Goal: Task Accomplishment & Management: Use online tool/utility

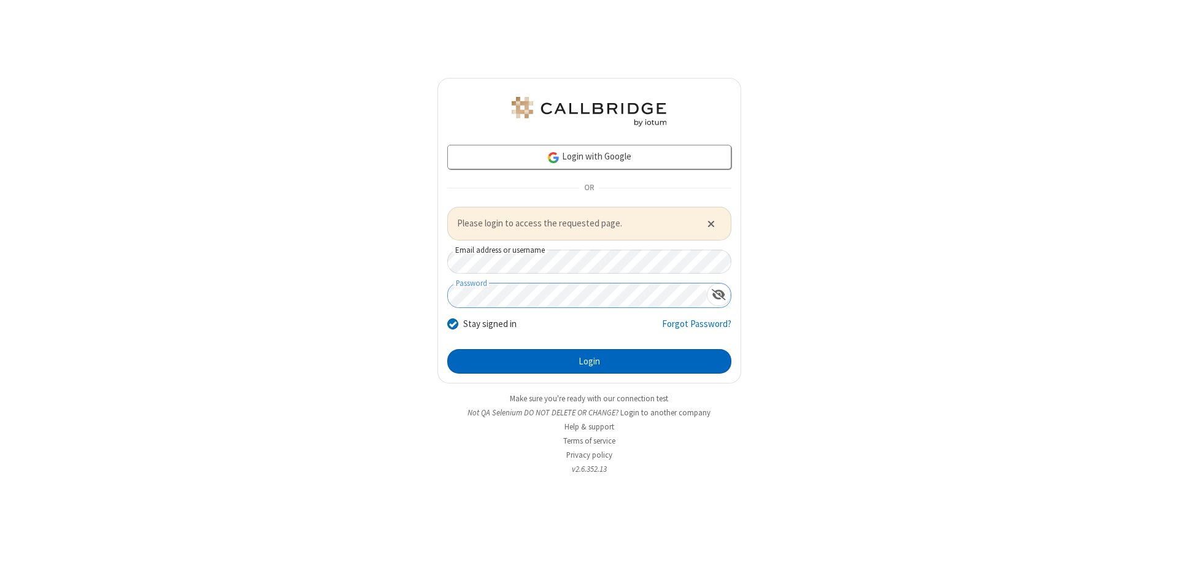
click at [589, 361] on button "Login" at bounding box center [589, 361] width 284 height 25
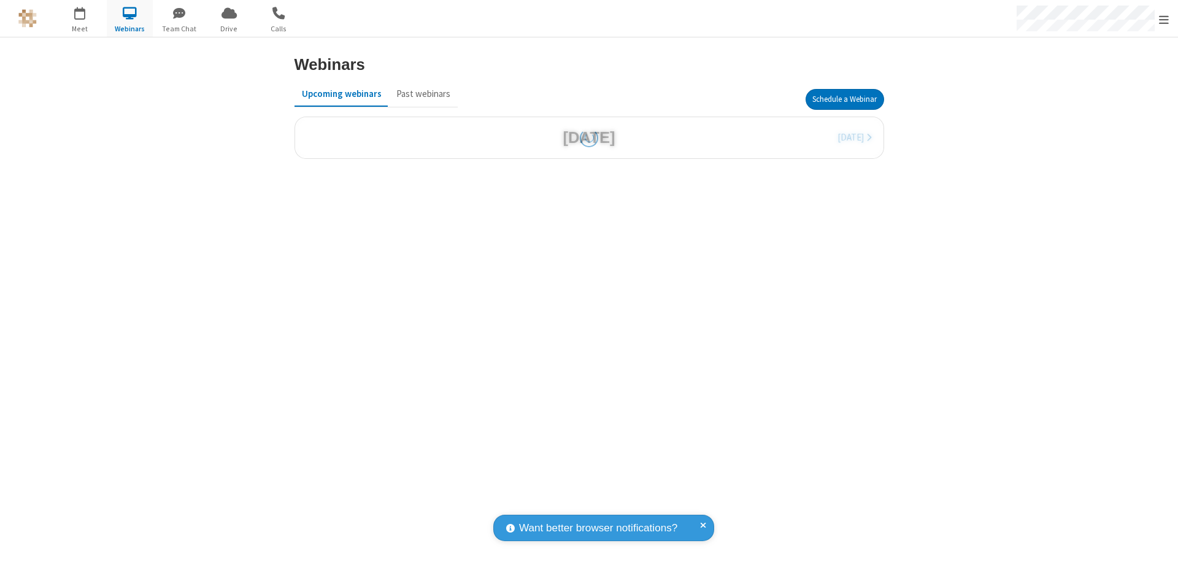
click at [844, 99] on button "Schedule a Webinar" at bounding box center [845, 99] width 79 height 21
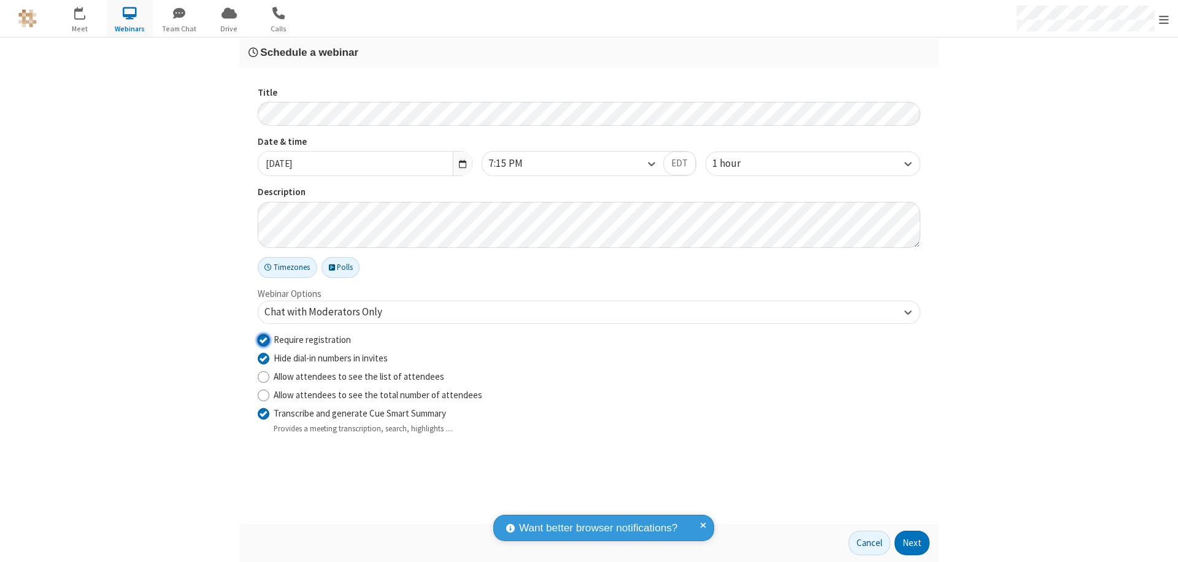
click at [263, 339] on input "Require registration" at bounding box center [264, 339] width 12 height 13
checkbox input "false"
click at [912, 543] on button "Next" at bounding box center [912, 543] width 35 height 25
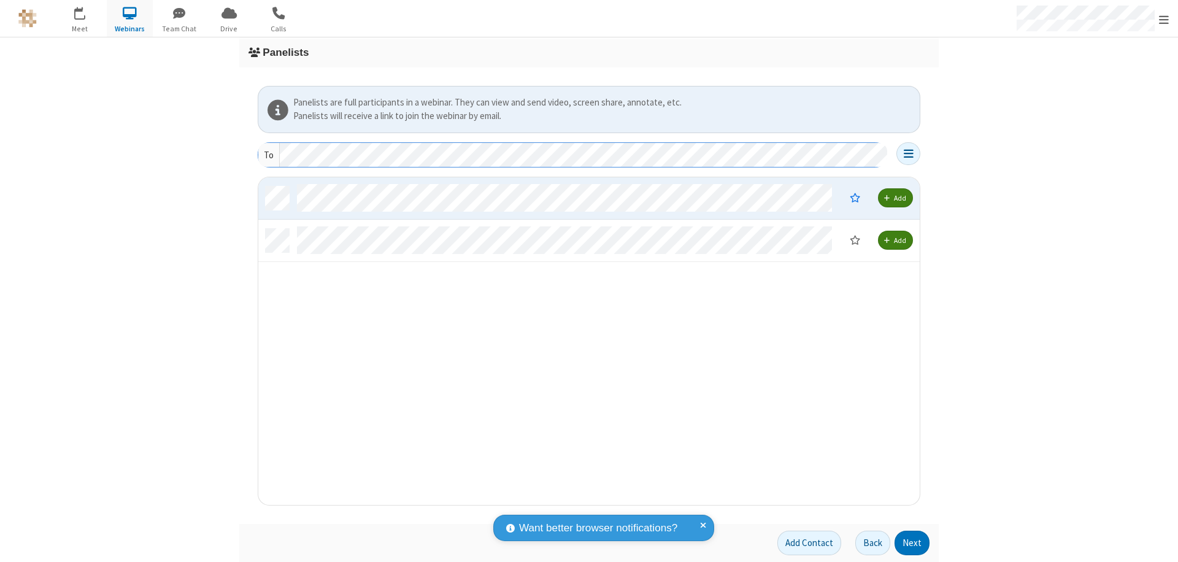
scroll to position [318, 652]
click at [912, 543] on button "Next" at bounding box center [912, 543] width 35 height 25
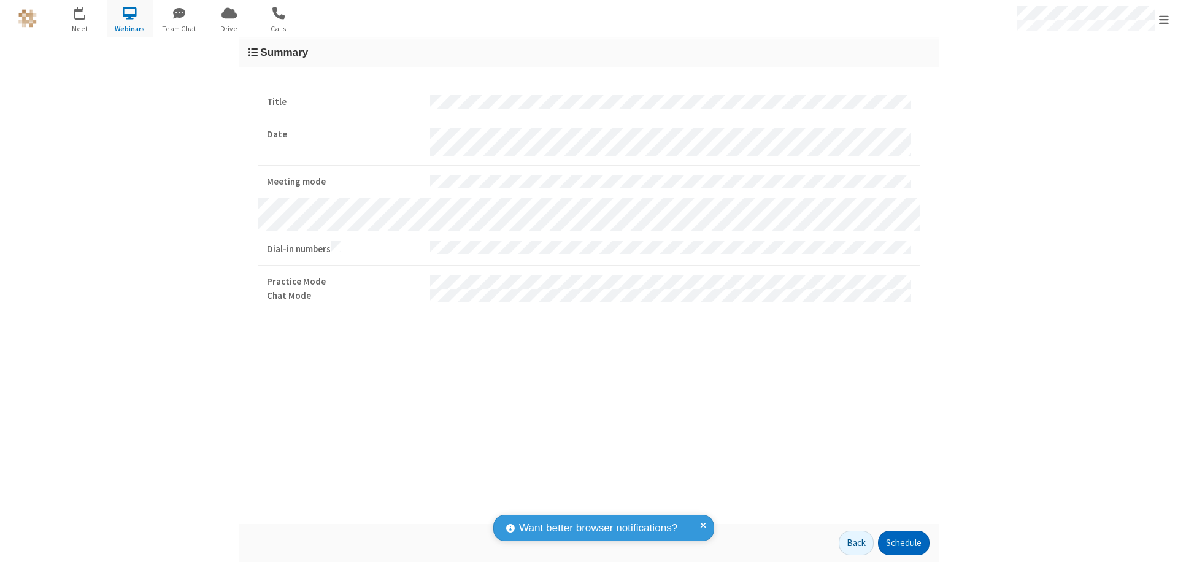
click at [903, 543] on button "Schedule" at bounding box center [904, 543] width 52 height 25
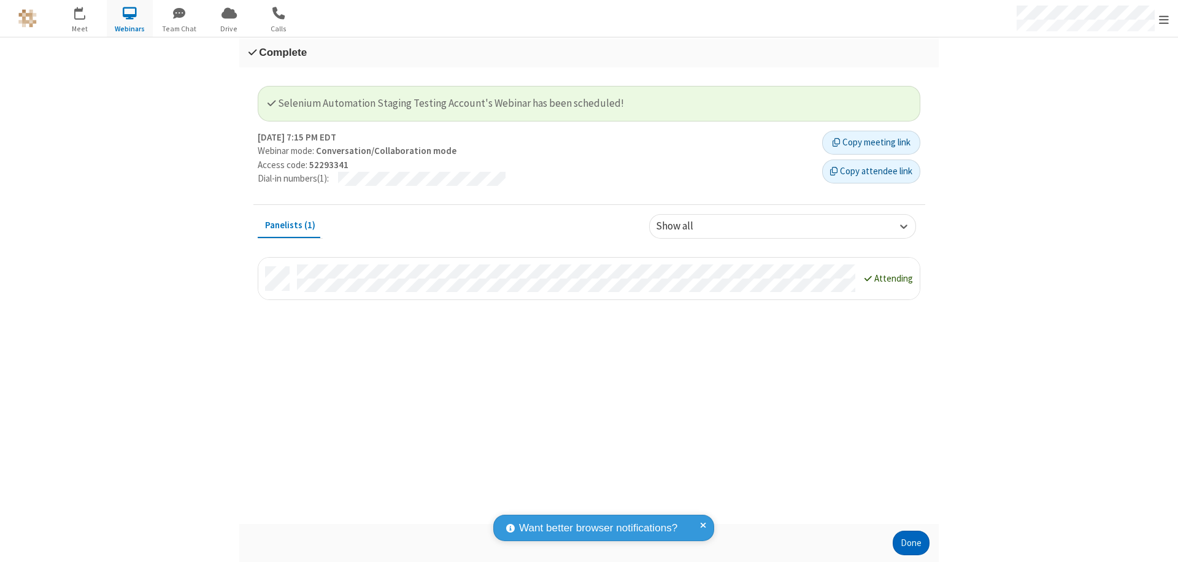
click at [911, 543] on button "Done" at bounding box center [911, 543] width 37 height 25
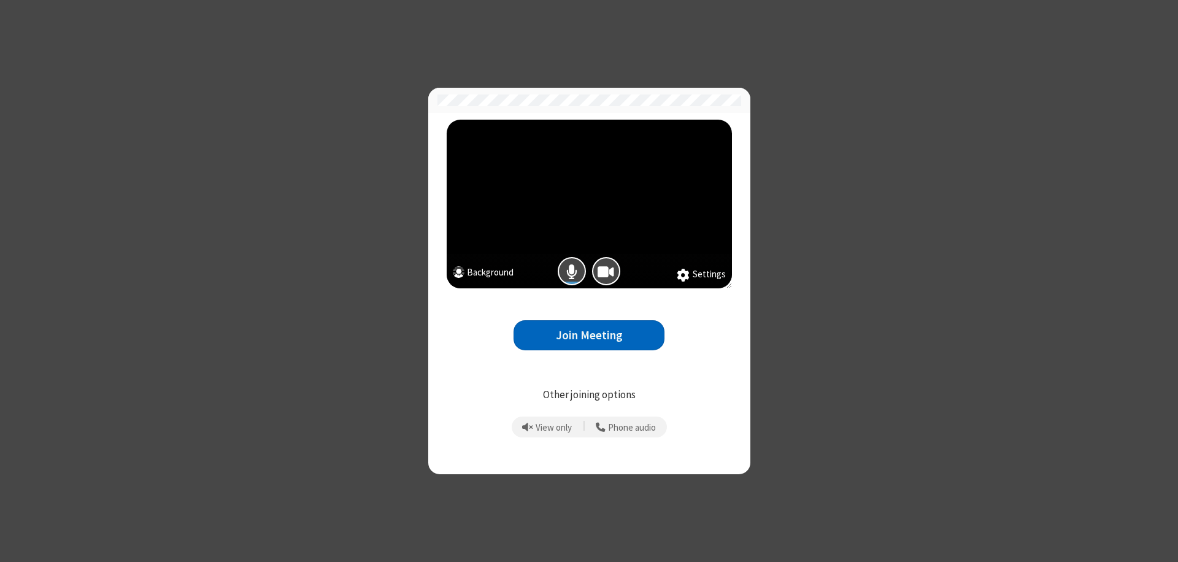
click at [589, 335] on button "Join Meeting" at bounding box center [589, 335] width 151 height 30
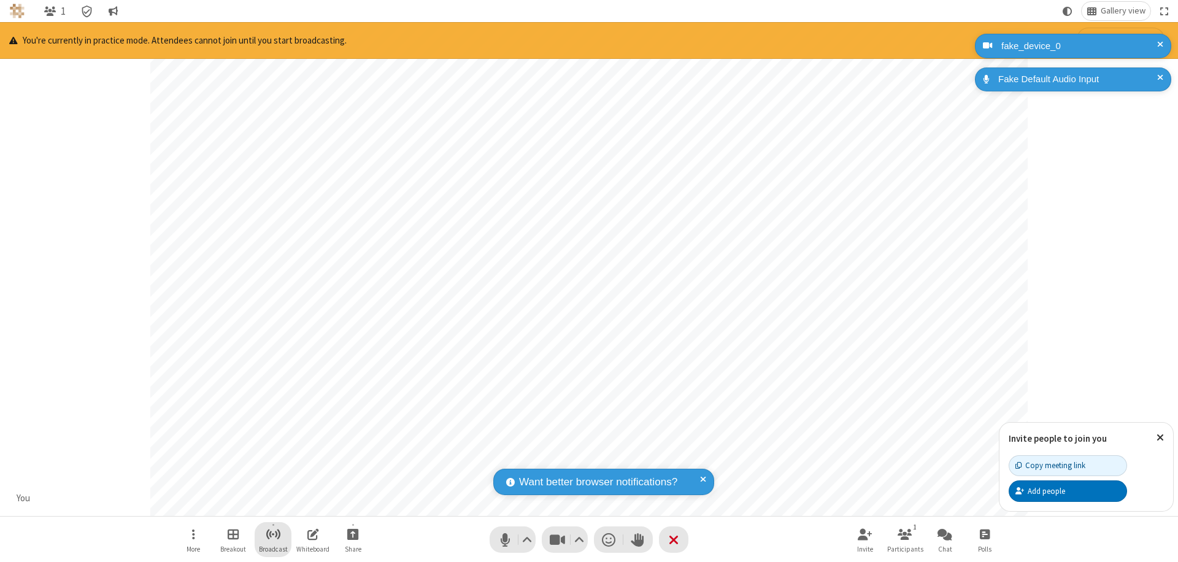
click at [272, 534] on span "Start broadcast" at bounding box center [273, 533] width 15 height 15
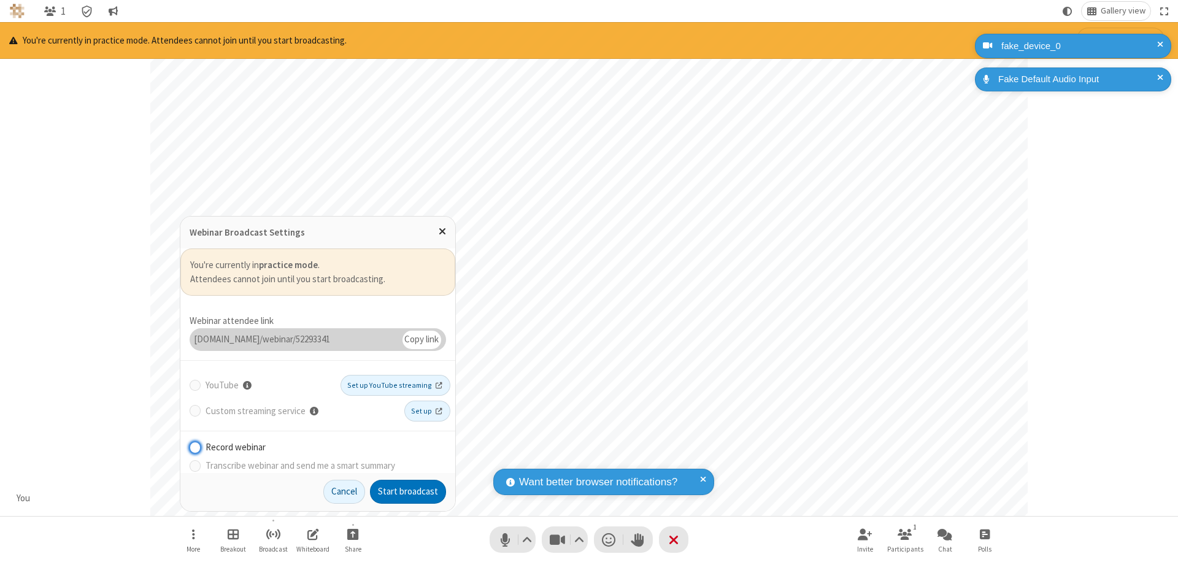
click at [408, 491] on button "Start broadcast" at bounding box center [408, 492] width 76 height 25
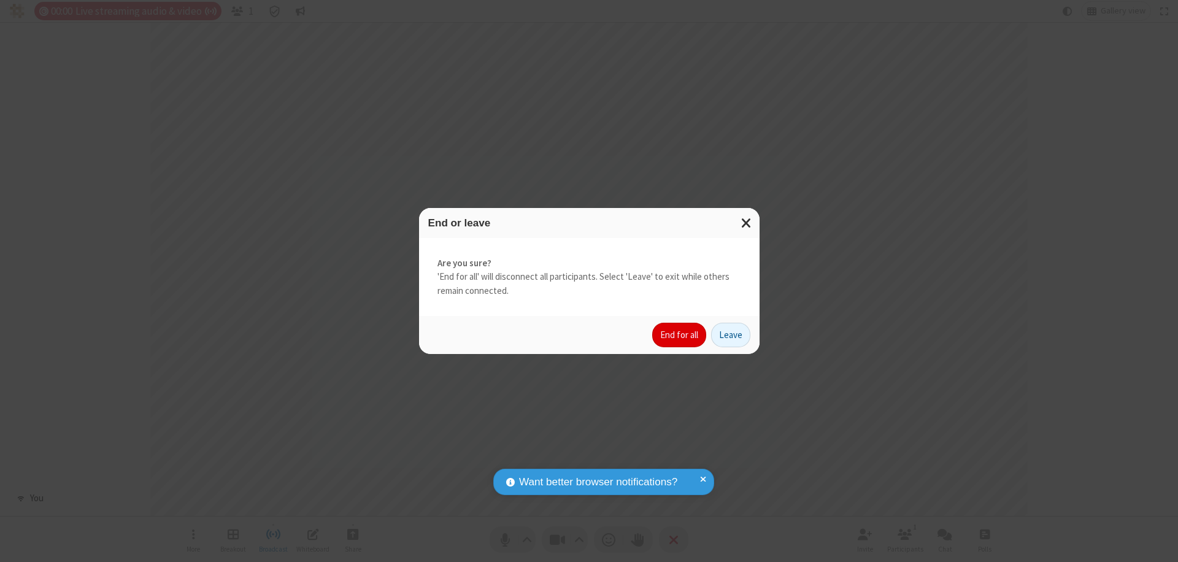
click at [680, 335] on button "End for all" at bounding box center [679, 335] width 54 height 25
